Goal: Task Accomplishment & Management: Manage account settings

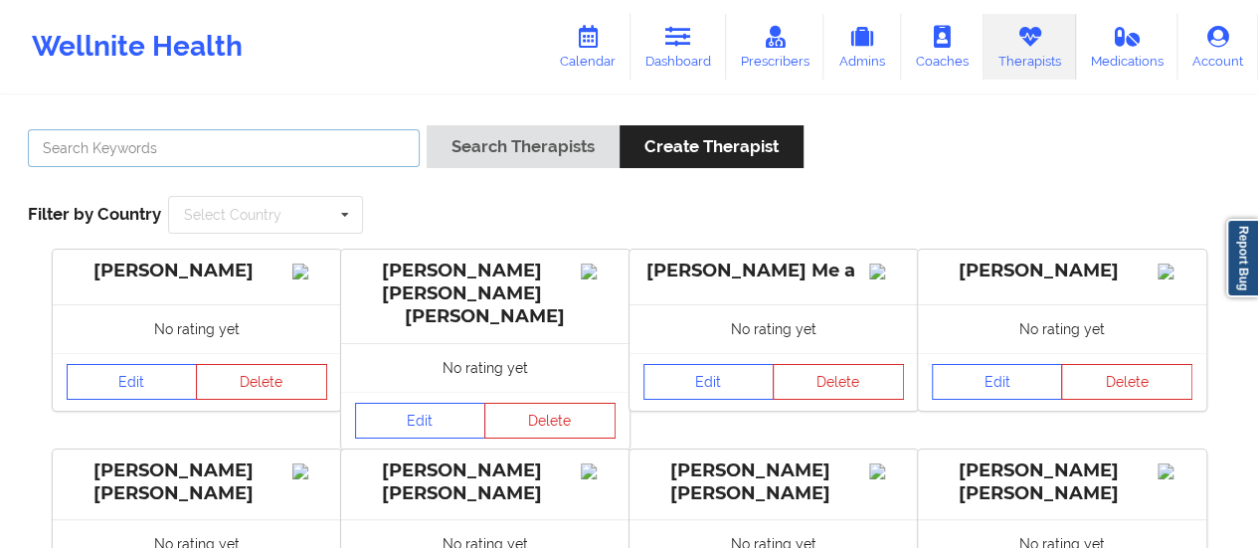
click at [238, 153] on input "text" at bounding box center [224, 148] width 392 height 38
paste input "[PERSON_NAME]"
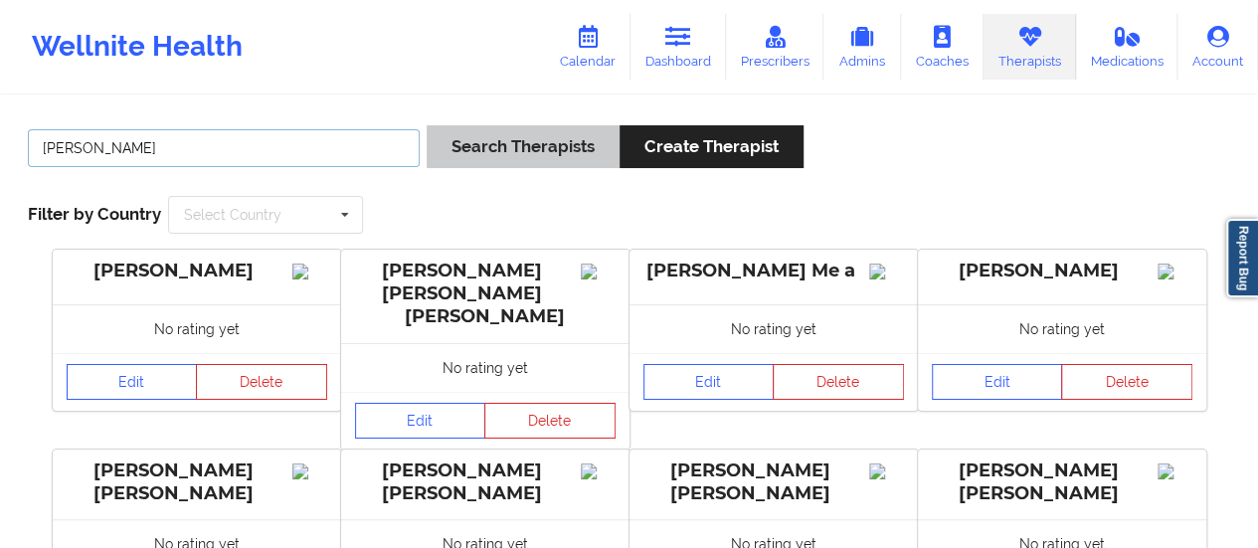
type input "[PERSON_NAME]"
click at [516, 148] on button "Search Therapists" at bounding box center [523, 146] width 193 height 43
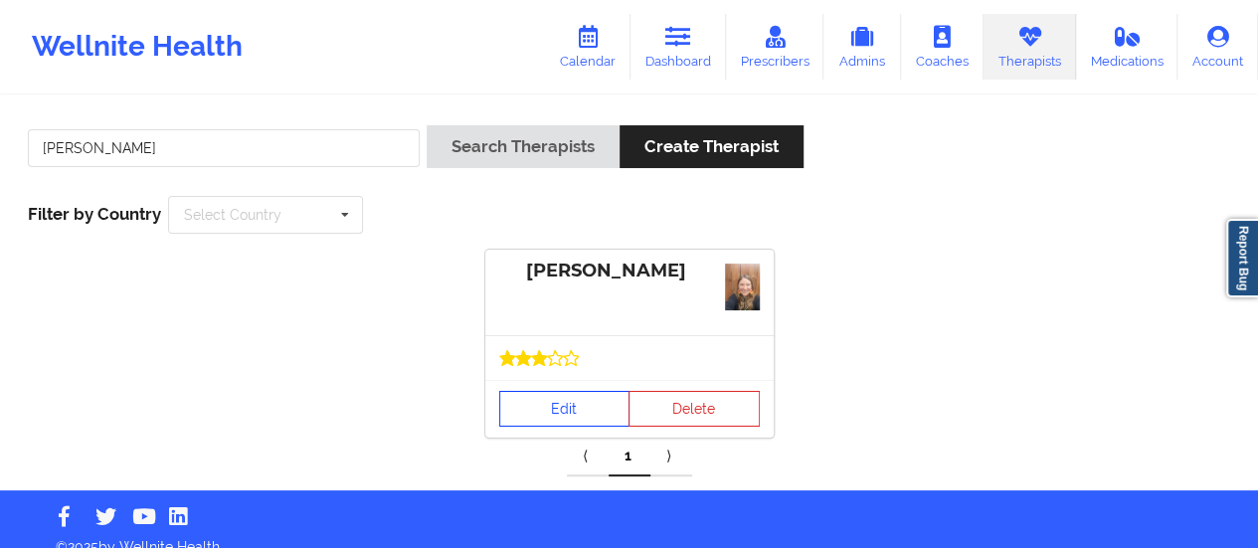
click at [566, 400] on link "Edit" at bounding box center [564, 409] width 131 height 36
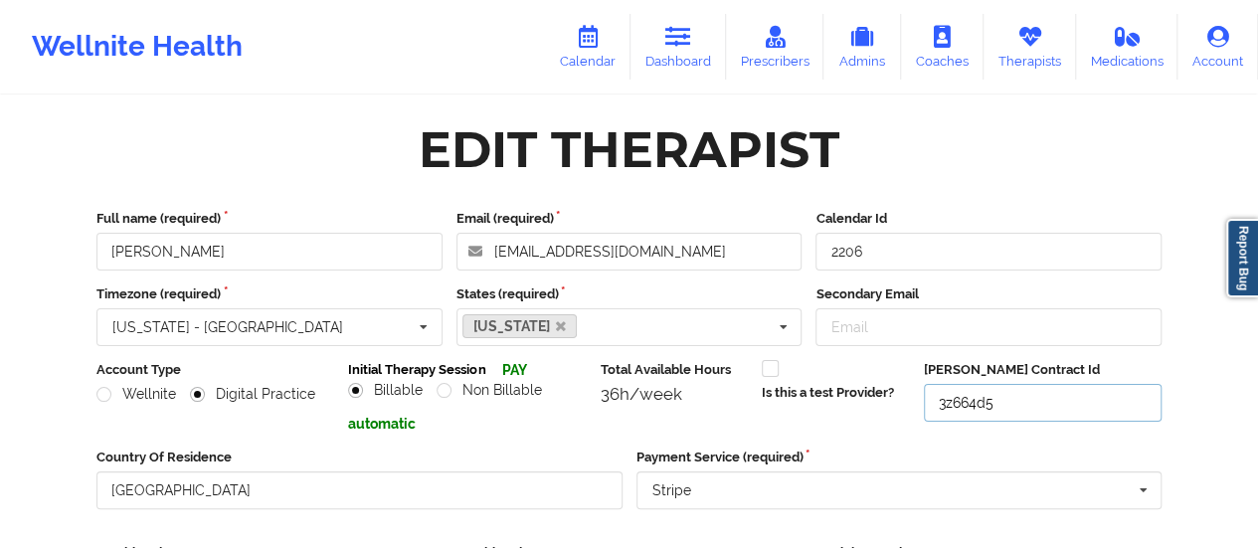
drag, startPoint x: 996, startPoint y: 397, endPoint x: 899, endPoint y: 394, distance: 97.5
click at [899, 394] on div "Account Type Wellnite Digital Practice Initial Therapy Session PAY Billable Non…" at bounding box center [628, 397] width 1079 height 74
paste input "mw4vnkp"
type input "mw4vnkp"
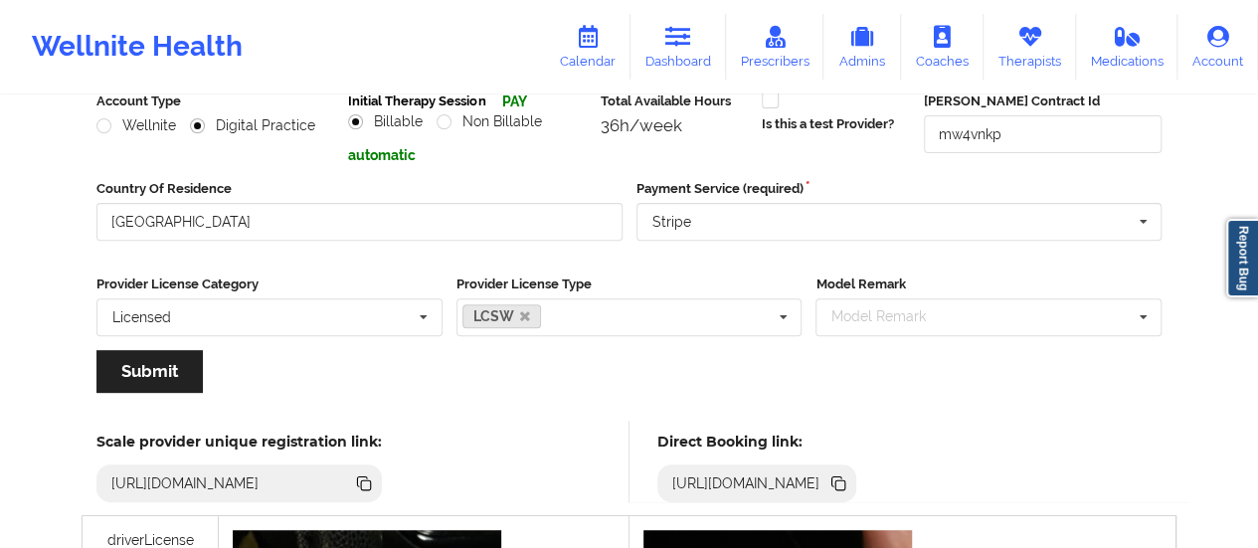
scroll to position [235, 0]
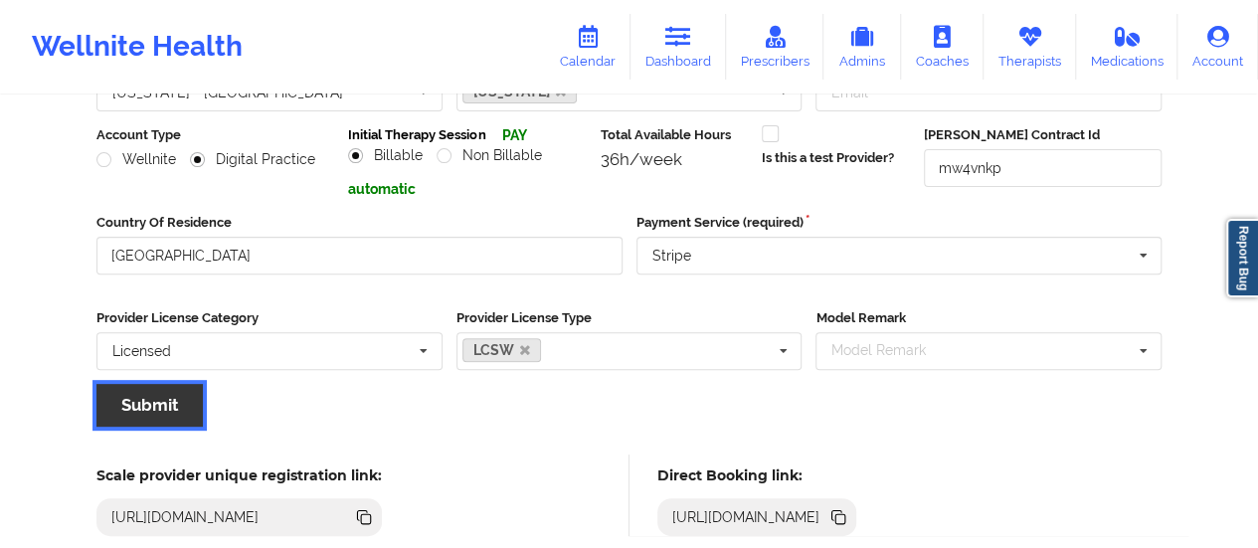
click at [172, 397] on button "Submit" at bounding box center [149, 405] width 106 height 43
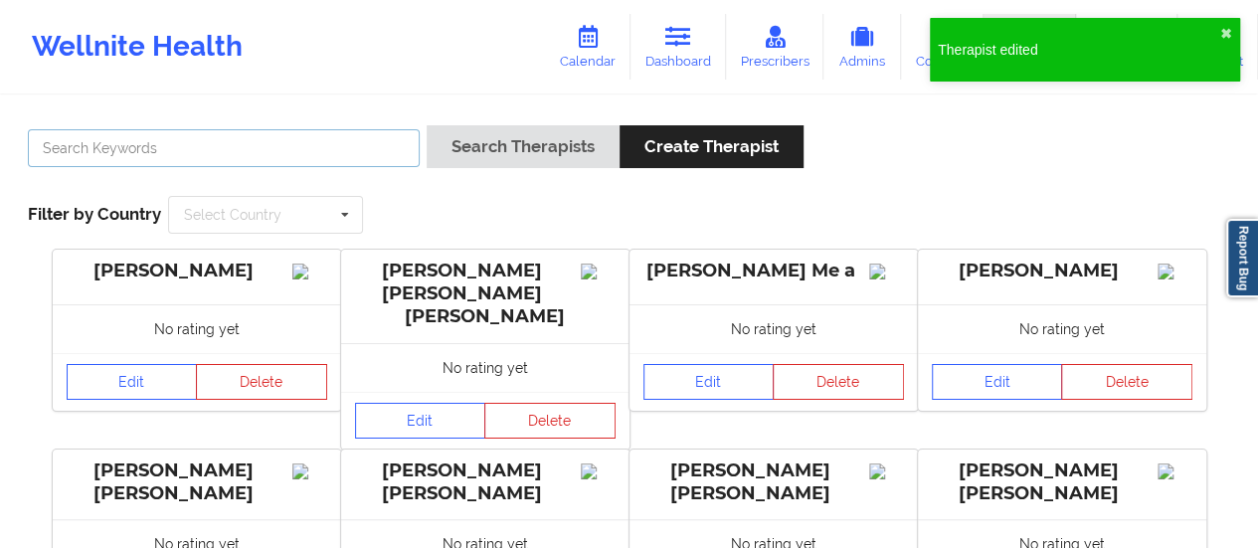
click at [263, 140] on input "text" at bounding box center [224, 148] width 392 height 38
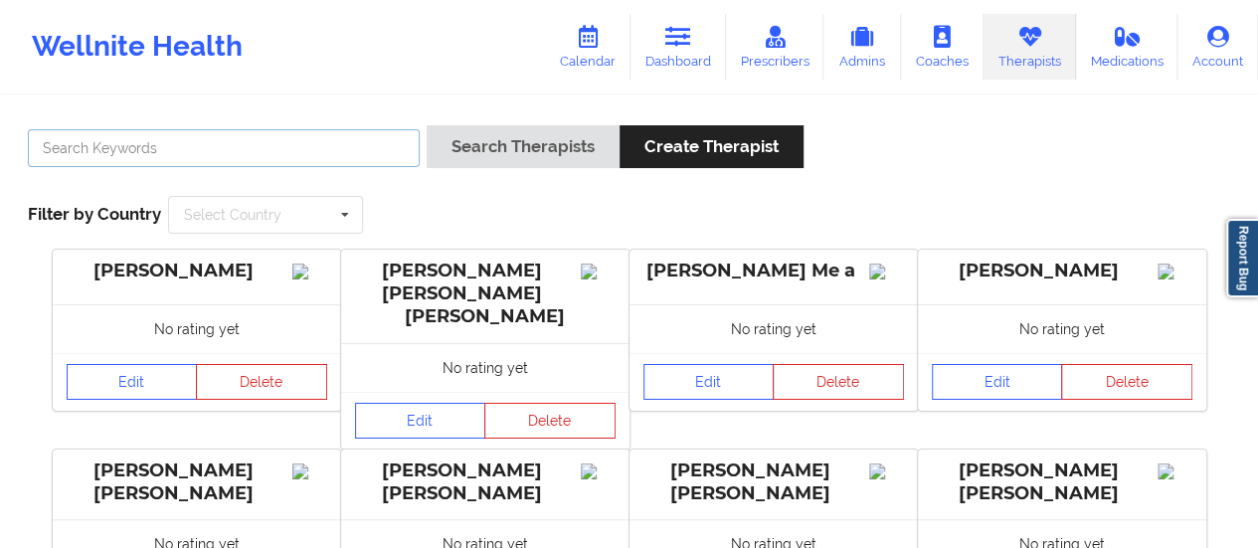
paste input "[PERSON_NAME]"
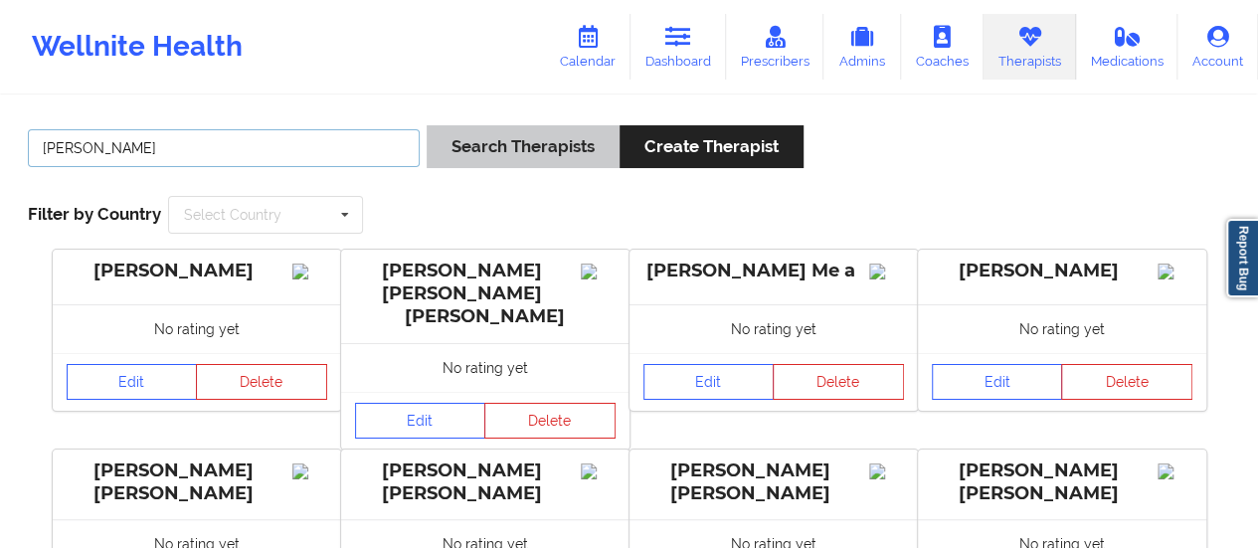
type input "[PERSON_NAME]"
click at [490, 162] on button "Search Therapists" at bounding box center [523, 146] width 193 height 43
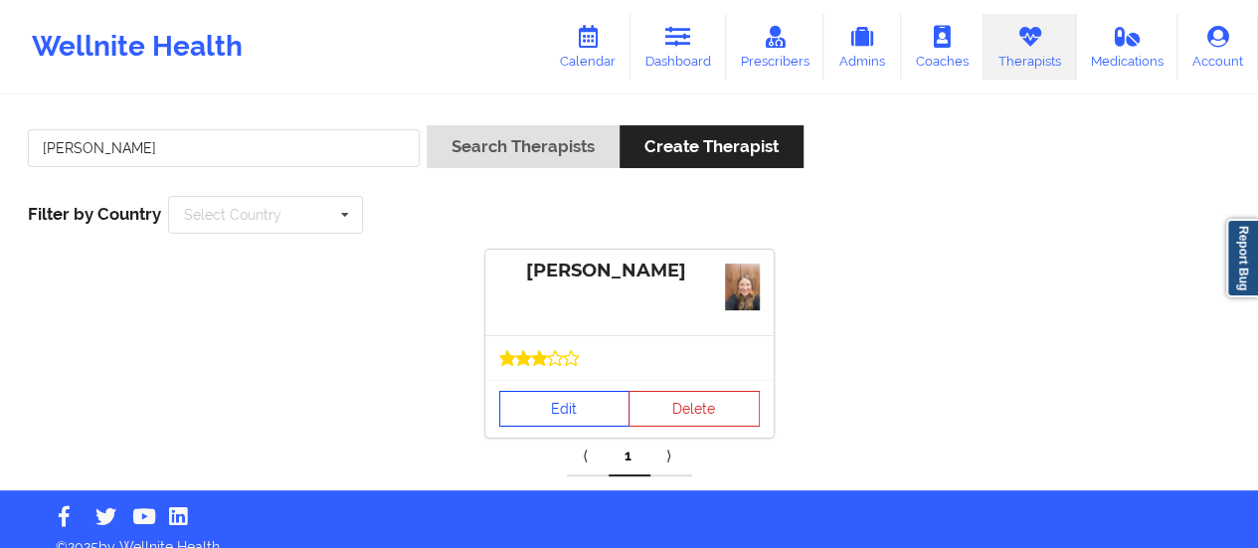
click at [556, 411] on link "Edit" at bounding box center [564, 409] width 131 height 36
